Goal: Task Accomplishment & Management: Manage account settings

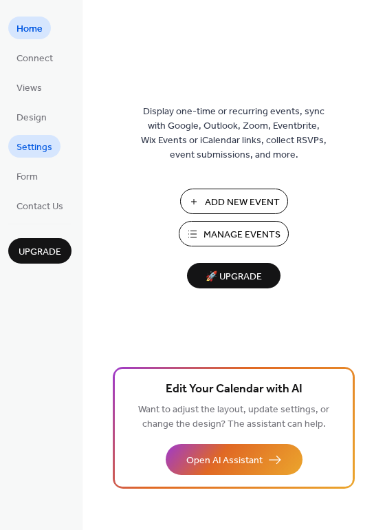
click at [36, 148] on span "Settings" at bounding box center [35, 147] width 36 height 14
click at [43, 59] on span "Connect" at bounding box center [35, 59] width 36 height 14
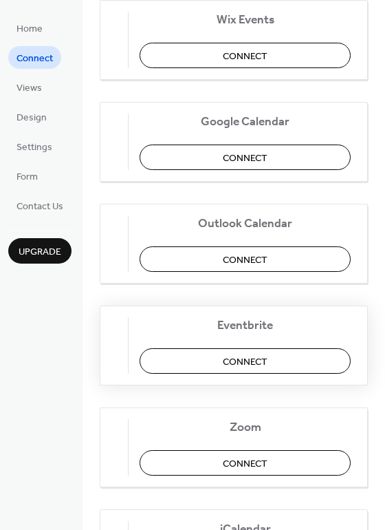
scroll to position [191, 0]
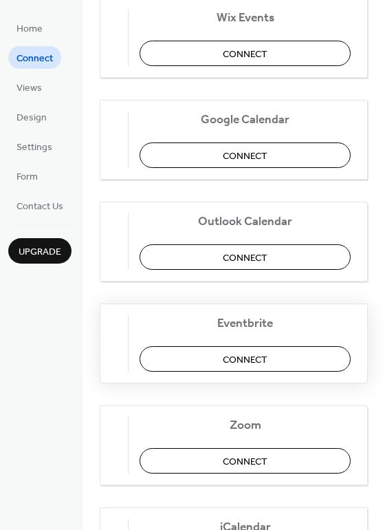
click at [268, 355] on span "Connect" at bounding box center [245, 359] width 45 height 14
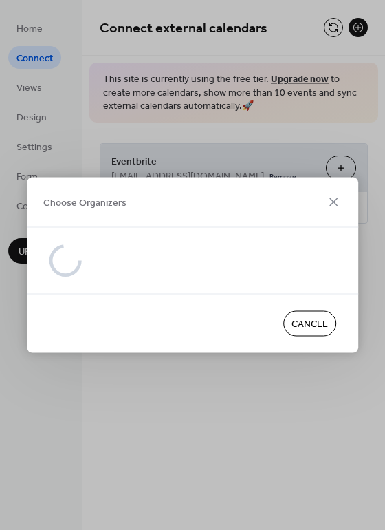
scroll to position [0, 0]
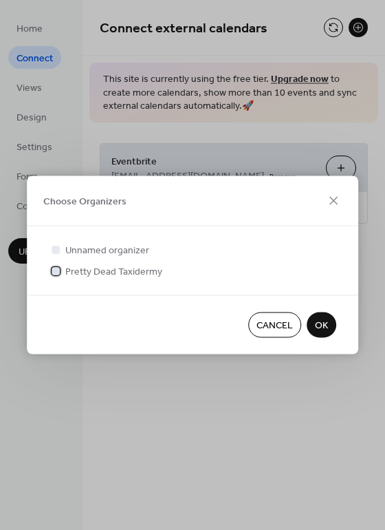
click at [131, 272] on span "Pretty Dead Taxidermy" at bounding box center [113, 272] width 97 height 14
click at [326, 333] on span "OK" at bounding box center [321, 326] width 13 height 14
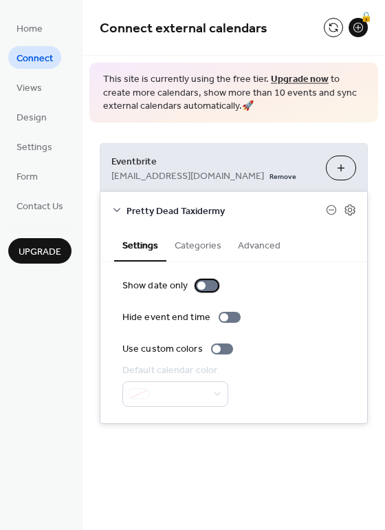
click at [214, 288] on div at bounding box center [207, 285] width 22 height 11
click at [198, 285] on div at bounding box center [207, 285] width 22 height 11
click at [224, 349] on div at bounding box center [222, 349] width 22 height 11
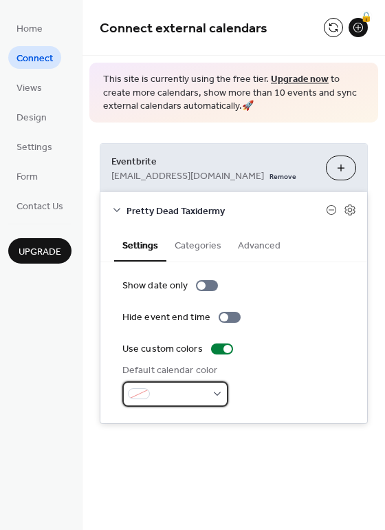
click at [209, 395] on div at bounding box center [176, 393] width 106 height 25
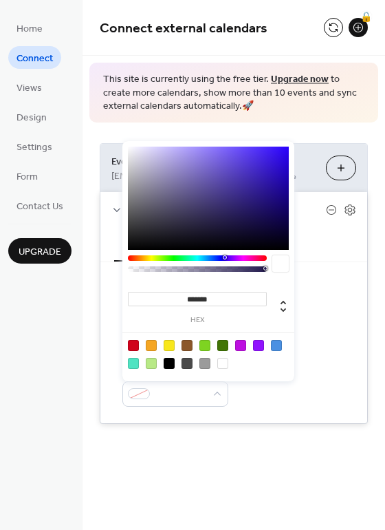
click at [152, 362] on div at bounding box center [151, 363] width 11 height 11
type input "*******"
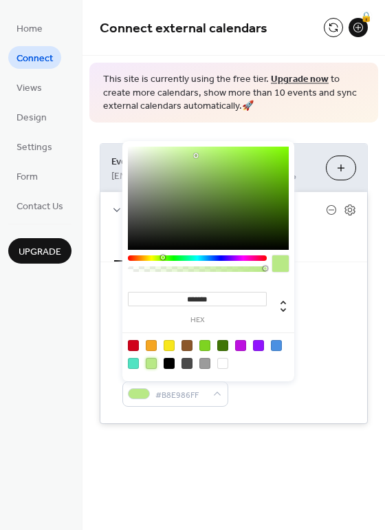
click at [325, 343] on div "Use custom colors" at bounding box center [234, 349] width 223 height 14
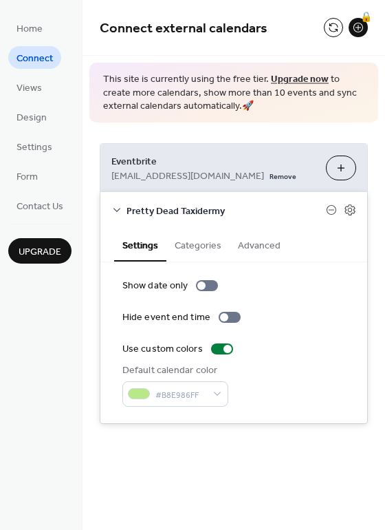
click at [202, 244] on button "Categories" at bounding box center [198, 245] width 63 height 32
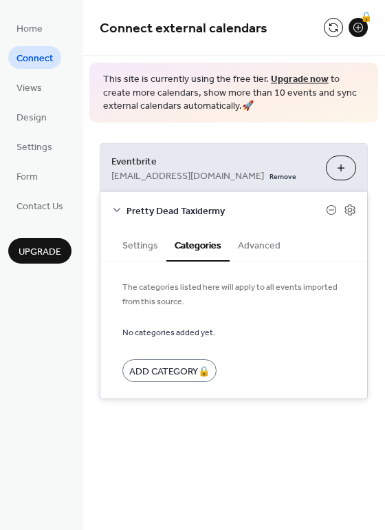
click at [266, 243] on button "Advanced" at bounding box center [259, 245] width 59 height 32
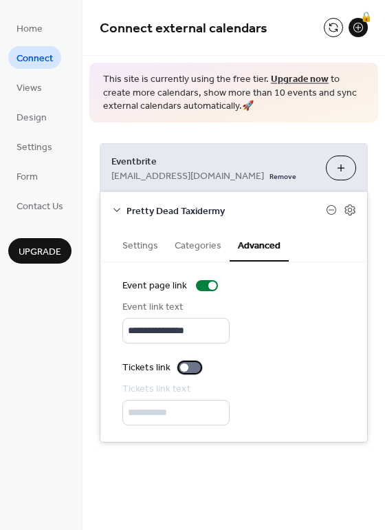
click at [198, 363] on div at bounding box center [190, 367] width 22 height 11
click at [41, 85] on span "Views" at bounding box center [29, 88] width 25 height 14
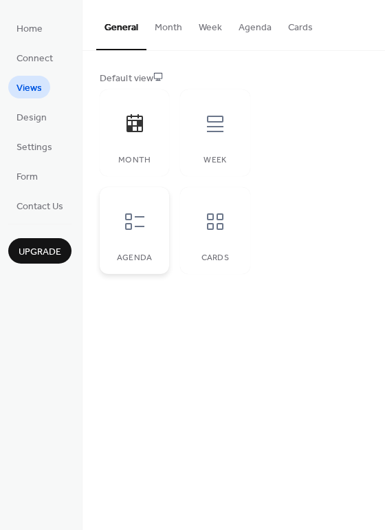
click at [136, 218] on icon at bounding box center [135, 222] width 22 height 22
click at [216, 222] on icon at bounding box center [215, 222] width 22 height 22
click at [25, 121] on span "Design" at bounding box center [32, 118] width 30 height 14
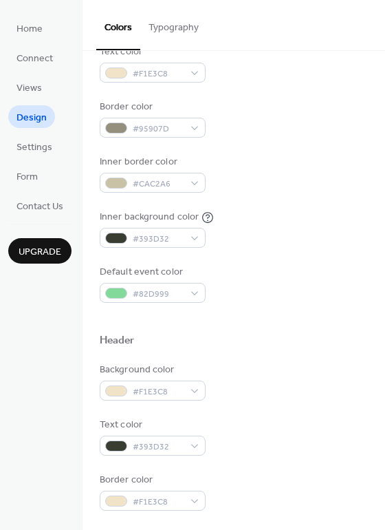
scroll to position [202, 0]
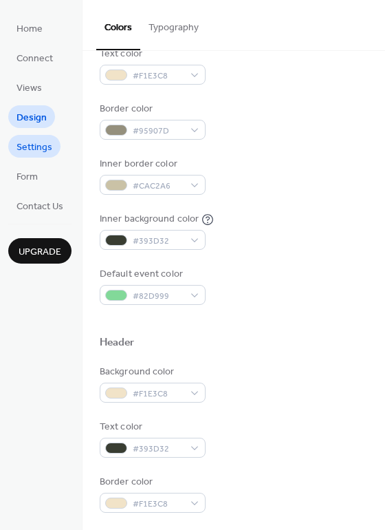
click at [32, 146] on span "Settings" at bounding box center [35, 147] width 36 height 14
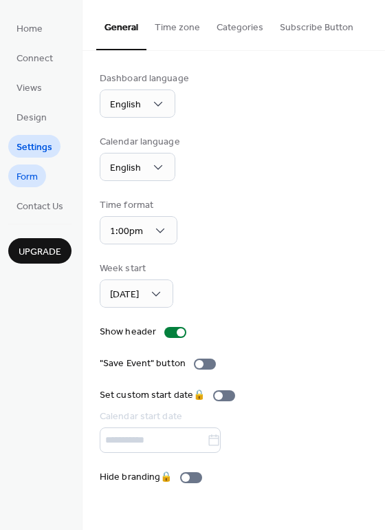
click at [36, 184] on span "Form" at bounding box center [27, 177] width 21 height 14
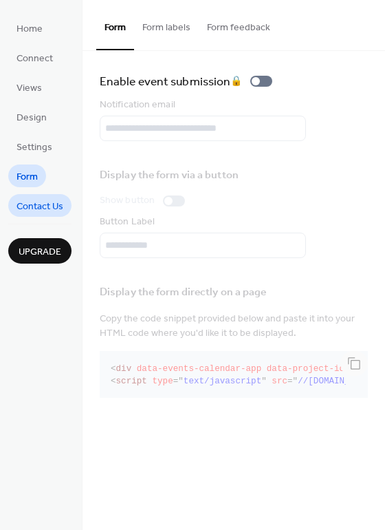
click at [45, 210] on span "Contact Us" at bounding box center [40, 207] width 47 height 14
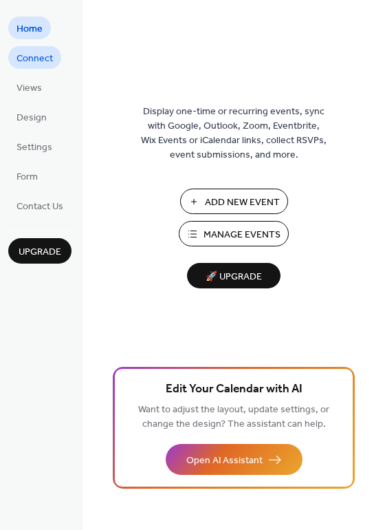
click at [34, 57] on span "Connect" at bounding box center [35, 59] width 36 height 14
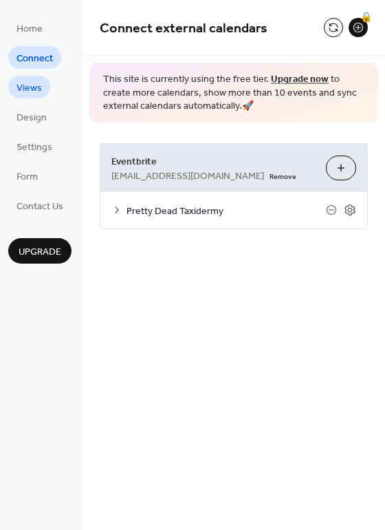
click at [33, 85] on span "Views" at bounding box center [29, 88] width 25 height 14
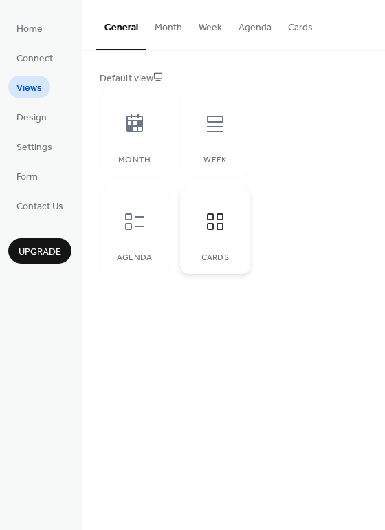
click at [225, 229] on icon at bounding box center [215, 222] width 22 height 22
click at [165, 28] on button "Month" at bounding box center [169, 24] width 44 height 49
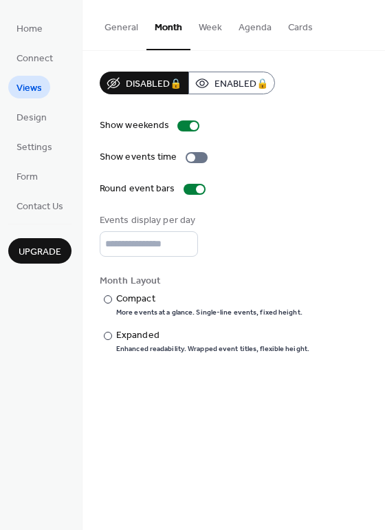
click at [256, 28] on button "Agenda" at bounding box center [256, 24] width 50 height 49
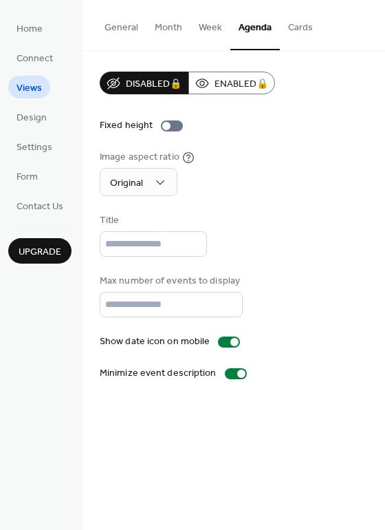
click at [301, 32] on button "Cards" at bounding box center [300, 24] width 41 height 49
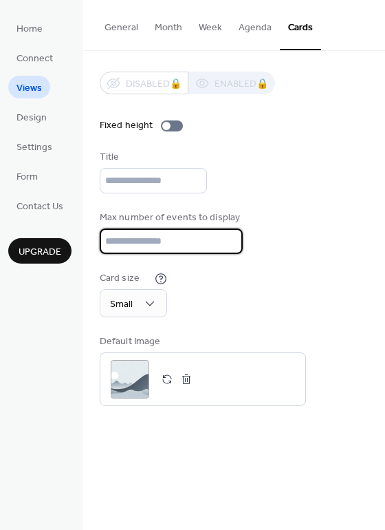
drag, startPoint x: 142, startPoint y: 242, endPoint x: 67, endPoint y: 240, distance: 75.8
click at [68, 240] on div "Home Connect Views Design Settings Form Contact Us Upgrade Views Upgrade Genera…" at bounding box center [192, 265] width 385 height 530
type input "*"
click at [314, 279] on div "Card size Small" at bounding box center [234, 294] width 268 height 46
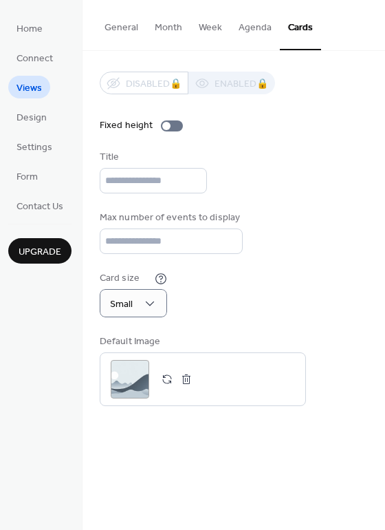
click at [265, 306] on div "Card size Small" at bounding box center [234, 294] width 268 height 46
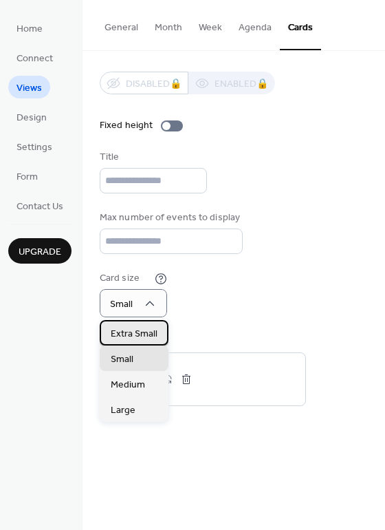
click at [149, 339] on span "Extra Small" at bounding box center [134, 334] width 47 height 14
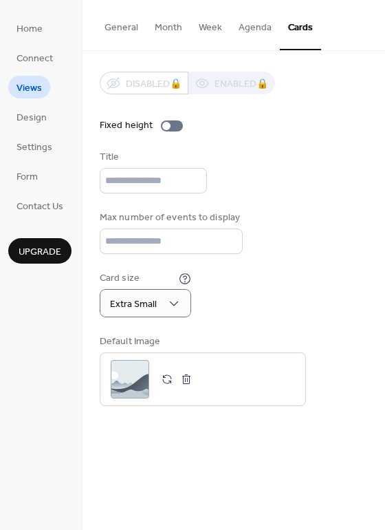
click at [268, 293] on div "Card size Extra Small" at bounding box center [234, 294] width 268 height 46
click at [173, 125] on div at bounding box center [172, 125] width 22 height 11
click at [260, 138] on div "Disabled 🔒 Enabled 🔒 Fixed height Title Max number of events to display * Card …" at bounding box center [234, 239] width 268 height 335
click at [35, 33] on span "Home" at bounding box center [30, 29] width 26 height 14
